Goal: Task Accomplishment & Management: Use online tool/utility

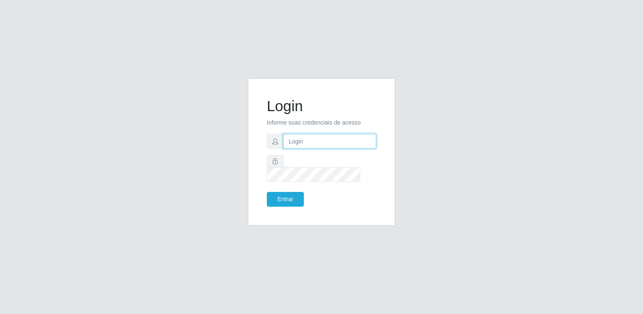
click at [336, 147] on input "text" at bounding box center [329, 141] width 93 height 15
type input "[EMAIL_ADDRESS][DOMAIN_NAME]"
click at [267, 192] on button "Entrar" at bounding box center [285, 199] width 37 height 15
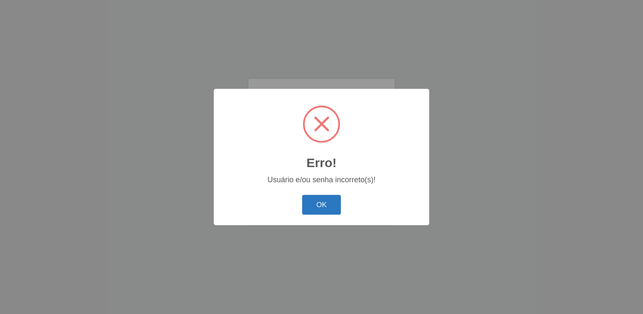
click at [326, 213] on button "OK" at bounding box center [321, 205] width 39 height 20
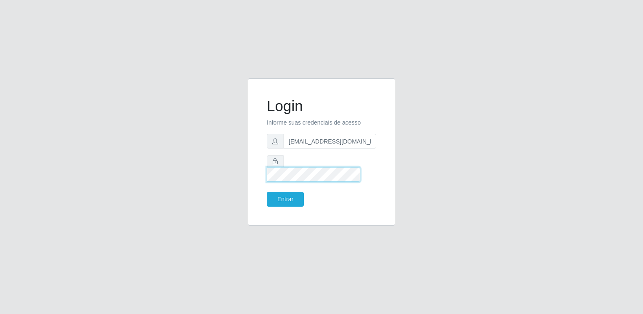
click at [267, 192] on button "Entrar" at bounding box center [285, 199] width 37 height 15
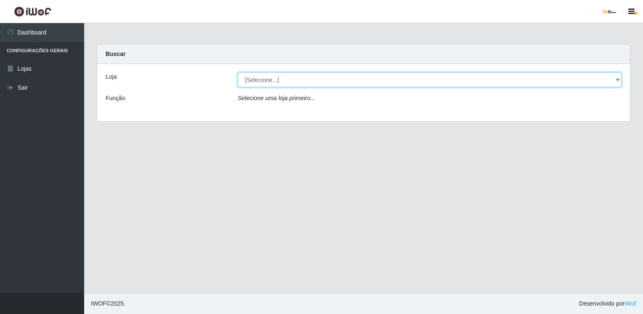
click at [326, 79] on select "[Selecione...] [GEOGRAPHIC_DATA][PERSON_NAME]" at bounding box center [430, 79] width 384 height 15
select select "168"
click at [238, 72] on select "[Selecione...] [GEOGRAPHIC_DATA][PERSON_NAME]" at bounding box center [430, 79] width 384 height 15
